Goal: Transaction & Acquisition: Register for event/course

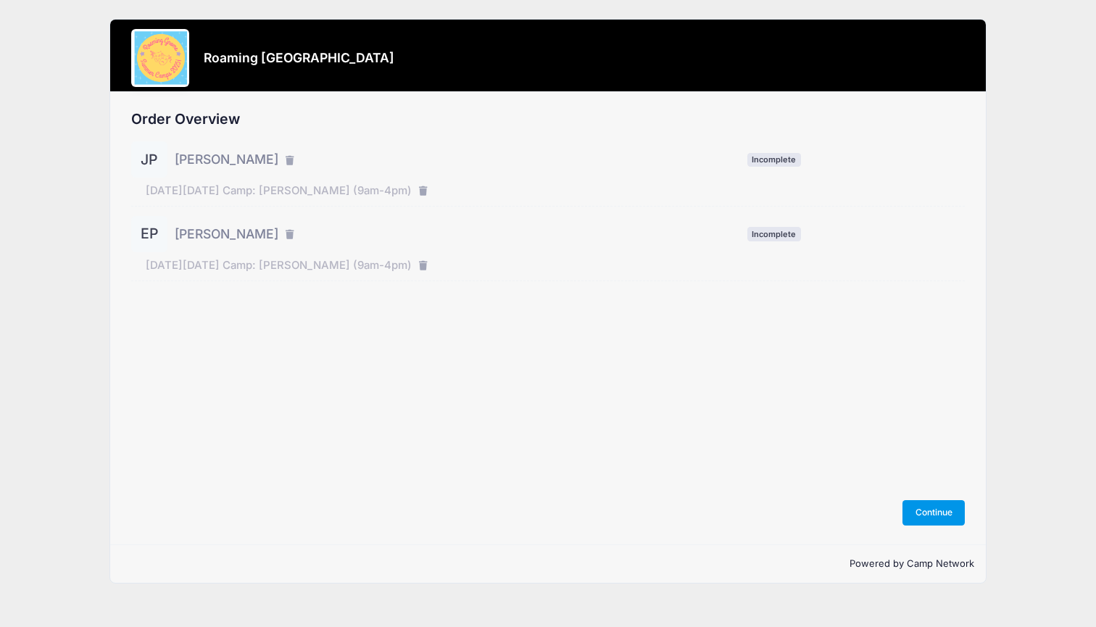
click at [938, 506] on button "Continue" at bounding box center [934, 512] width 62 height 25
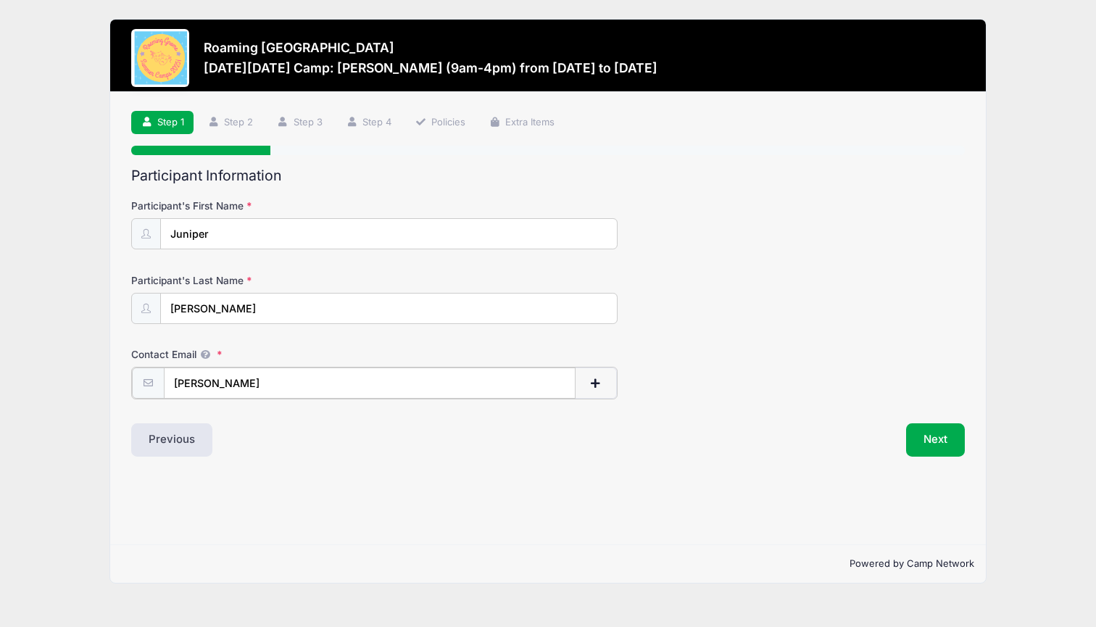
type input "[PERSON_NAME][EMAIL_ADDRESS][PERSON_NAME][DOMAIN_NAME]"
click at [949, 447] on button "Next" at bounding box center [935, 438] width 59 height 33
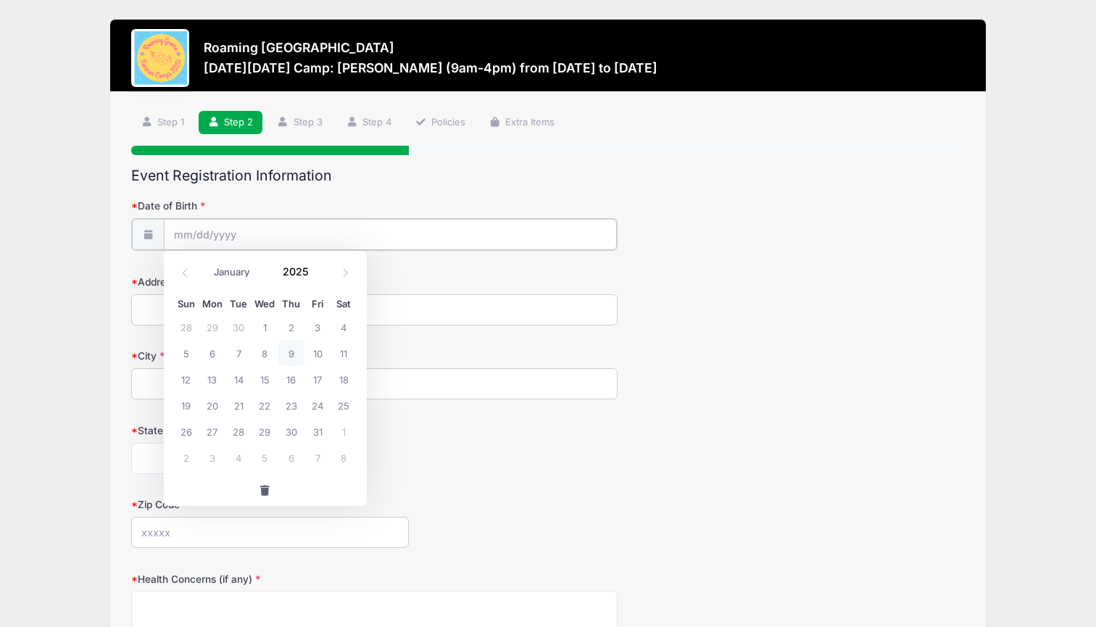
click at [402, 241] on input "Date of Birth" at bounding box center [390, 234] width 453 height 31
select select "1"
click at [308, 264] on input "2025" at bounding box center [299, 272] width 47 height 22
click at [320, 279] on span at bounding box center [318, 277] width 10 height 11
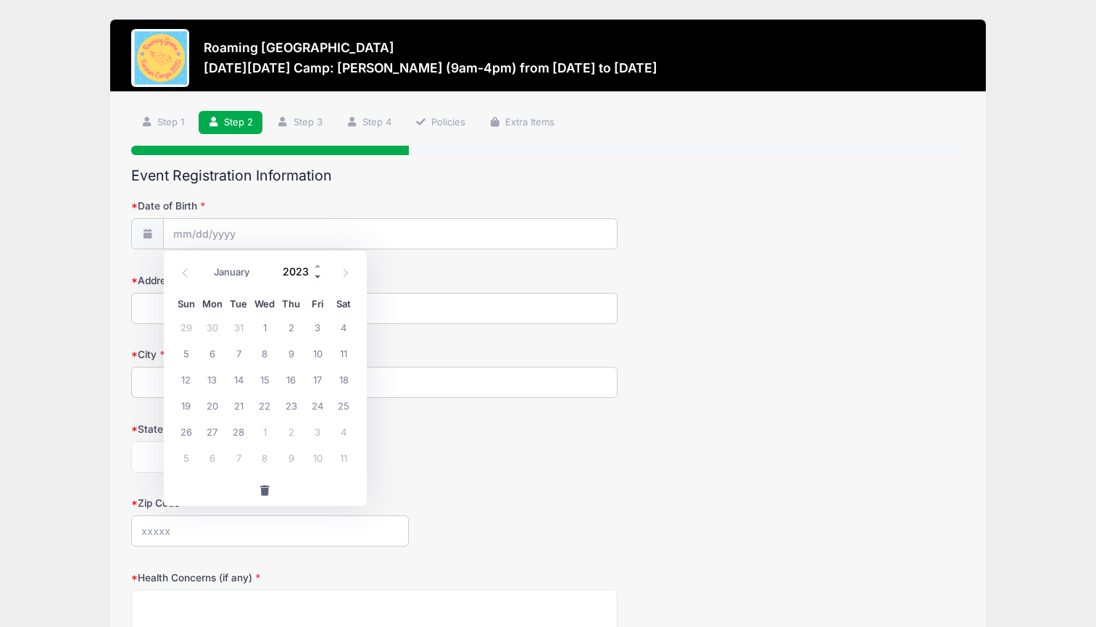
click at [320, 279] on span at bounding box center [318, 277] width 10 height 11
type input "2020"
click at [296, 376] on span "13" at bounding box center [291, 379] width 26 height 26
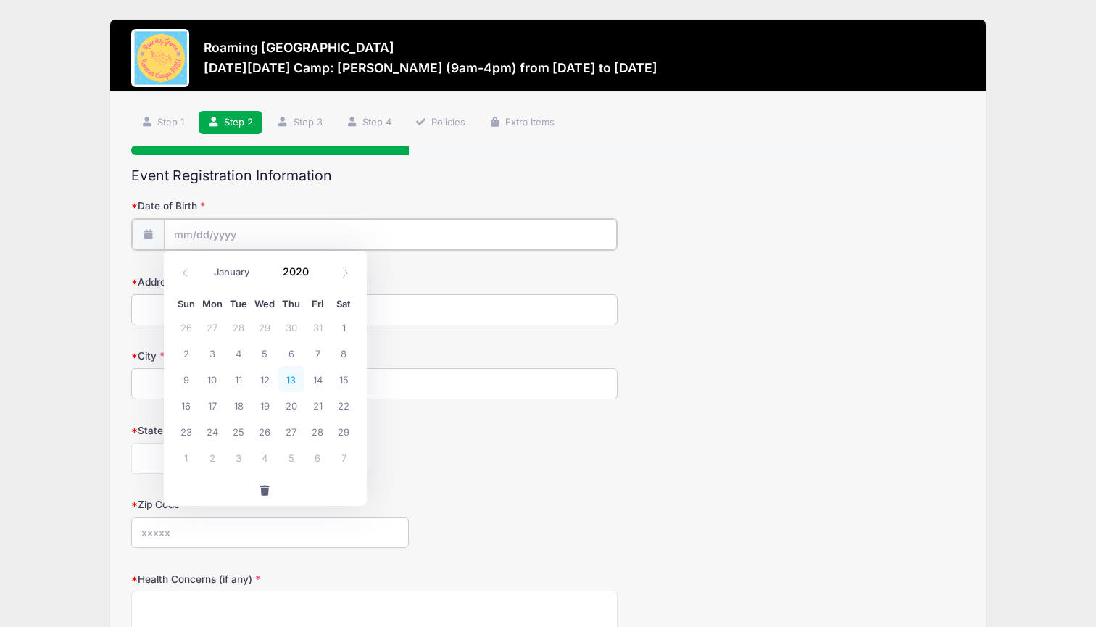
type input "[DATE]"
type input "[STREET_ADDRESS]"
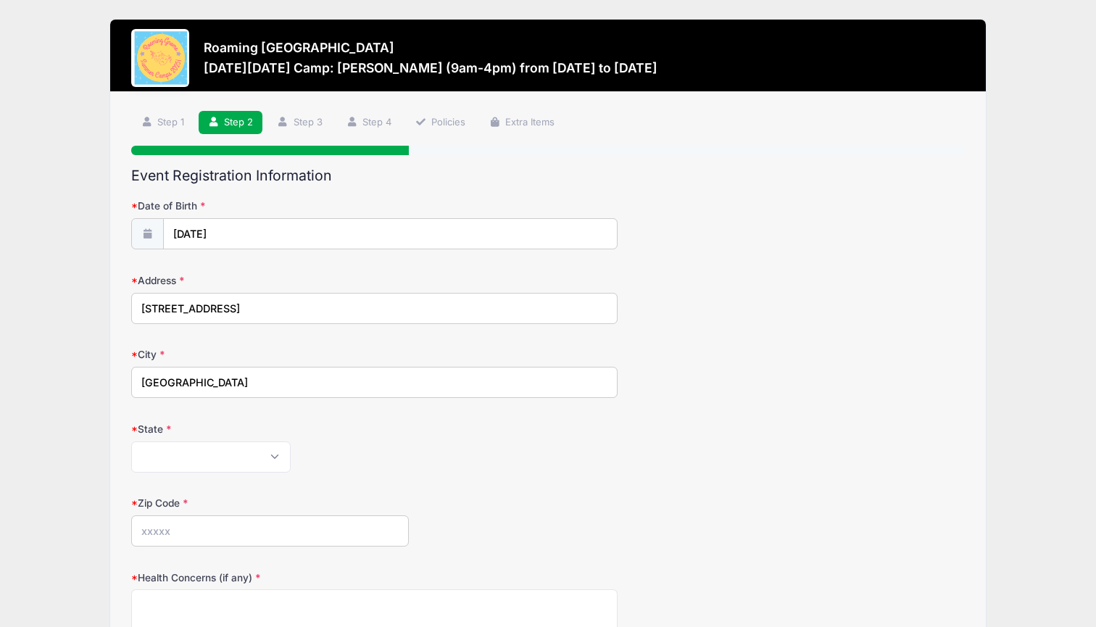
type input "[GEOGRAPHIC_DATA]"
select select "CO"
type input "80238"
